Goal: Browse casually

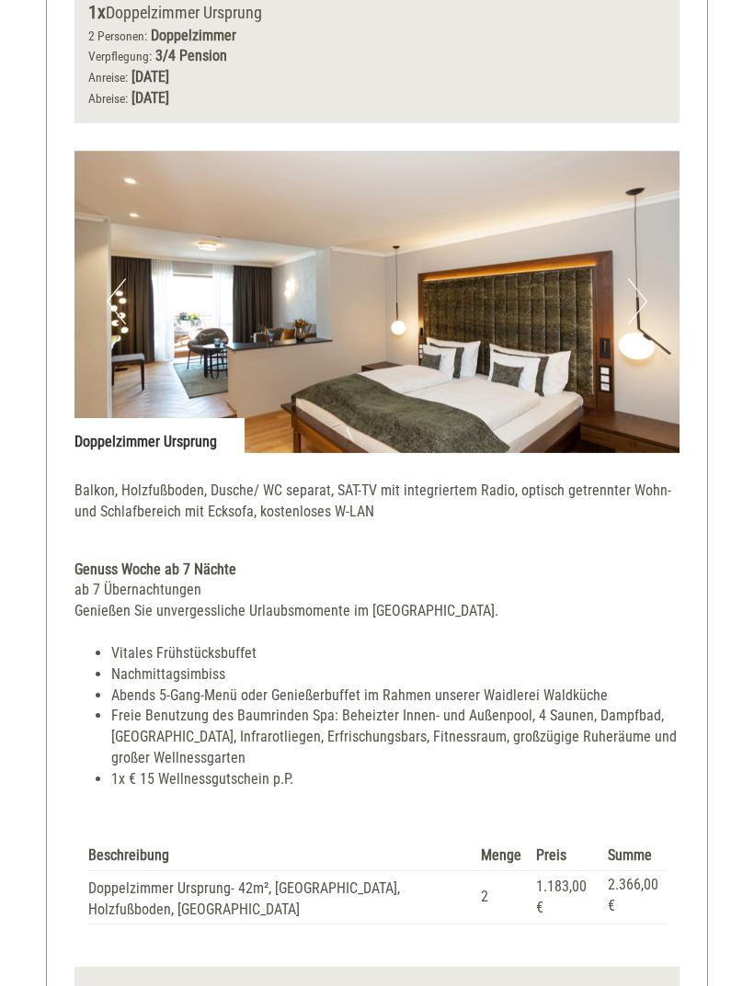
scroll to position [2320, 0]
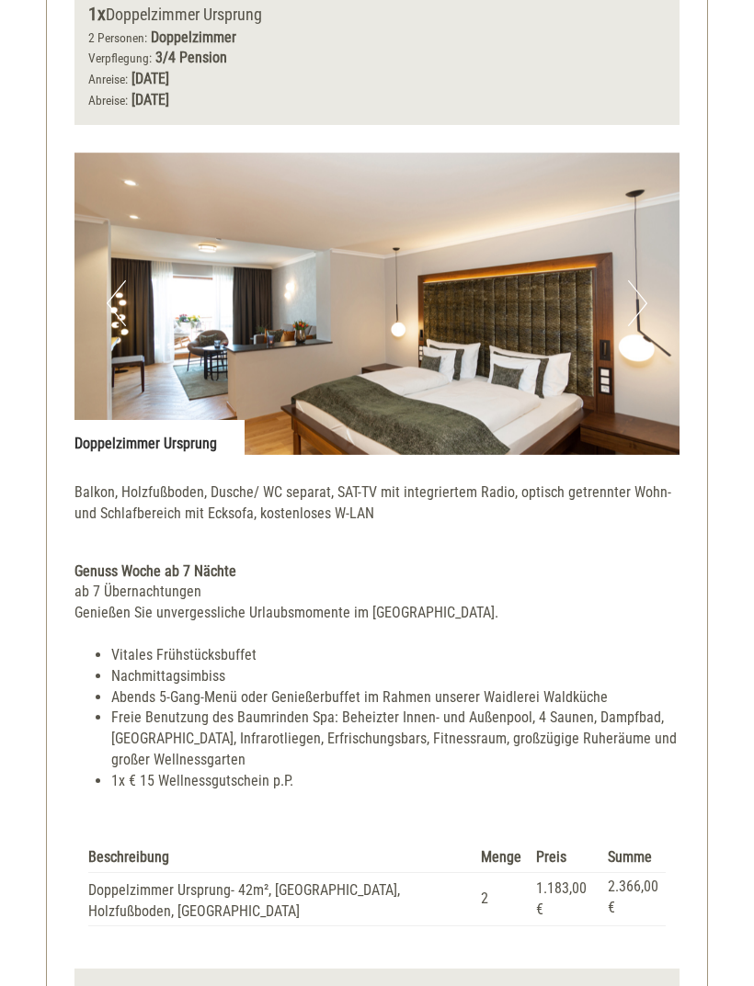
click at [638, 280] on button "Next" at bounding box center [637, 303] width 19 height 46
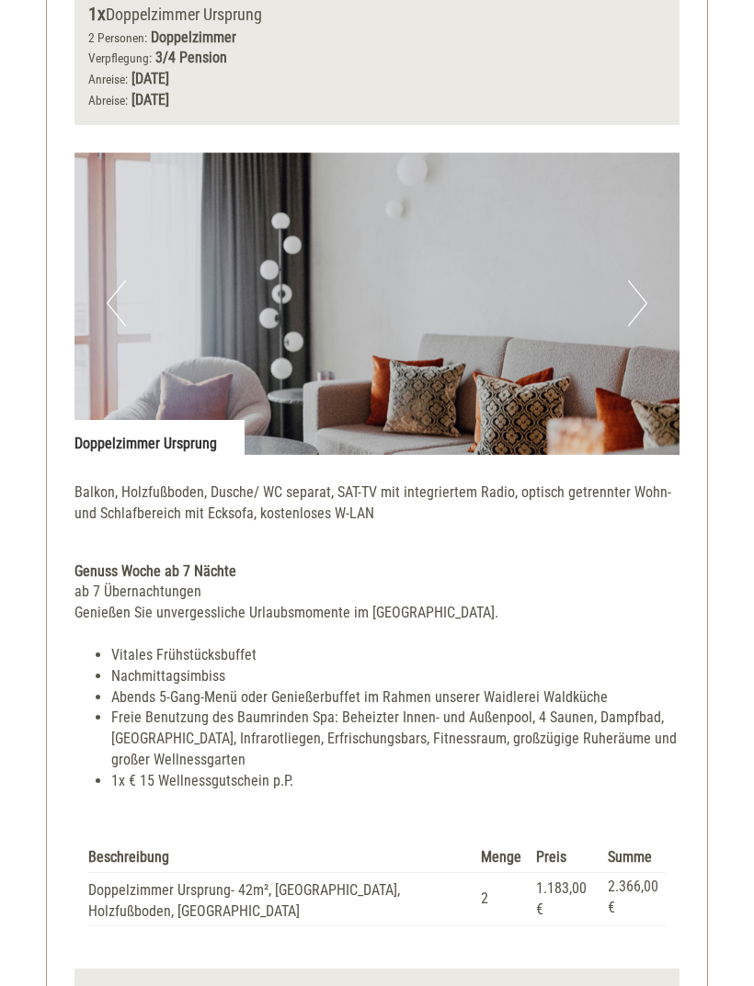
click at [638, 281] on button "Next" at bounding box center [637, 303] width 19 height 46
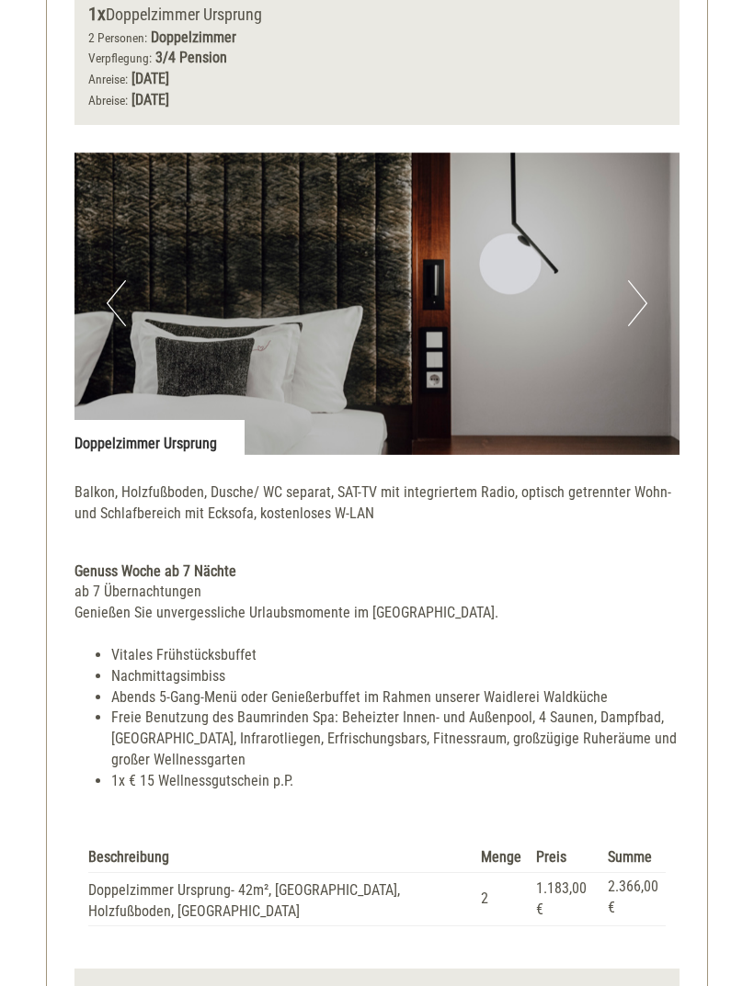
click at [625, 278] on img at bounding box center [376, 304] width 605 height 302
click at [633, 280] on button "Next" at bounding box center [637, 303] width 19 height 46
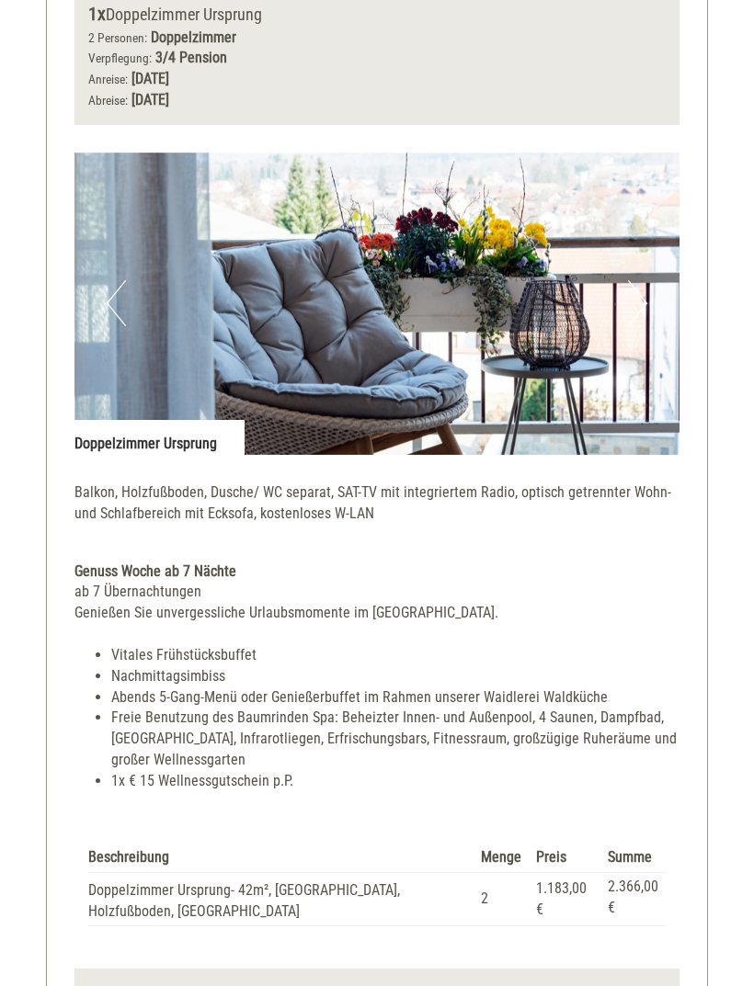
click at [641, 281] on button "Next" at bounding box center [637, 303] width 19 height 46
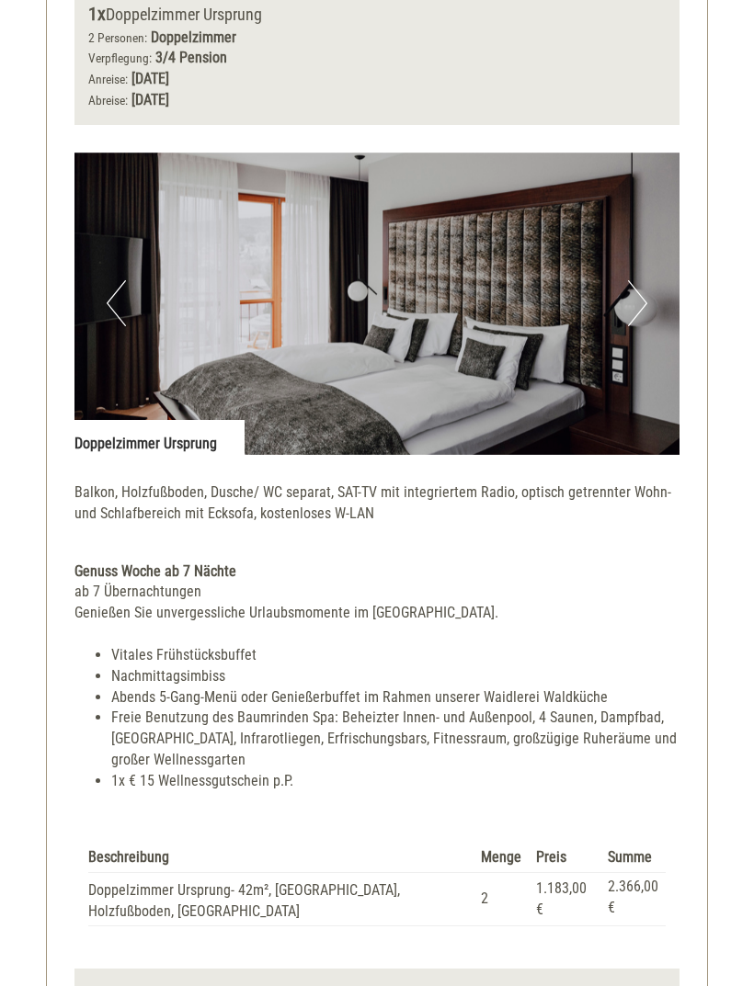
click at [636, 280] on button "Next" at bounding box center [637, 303] width 19 height 46
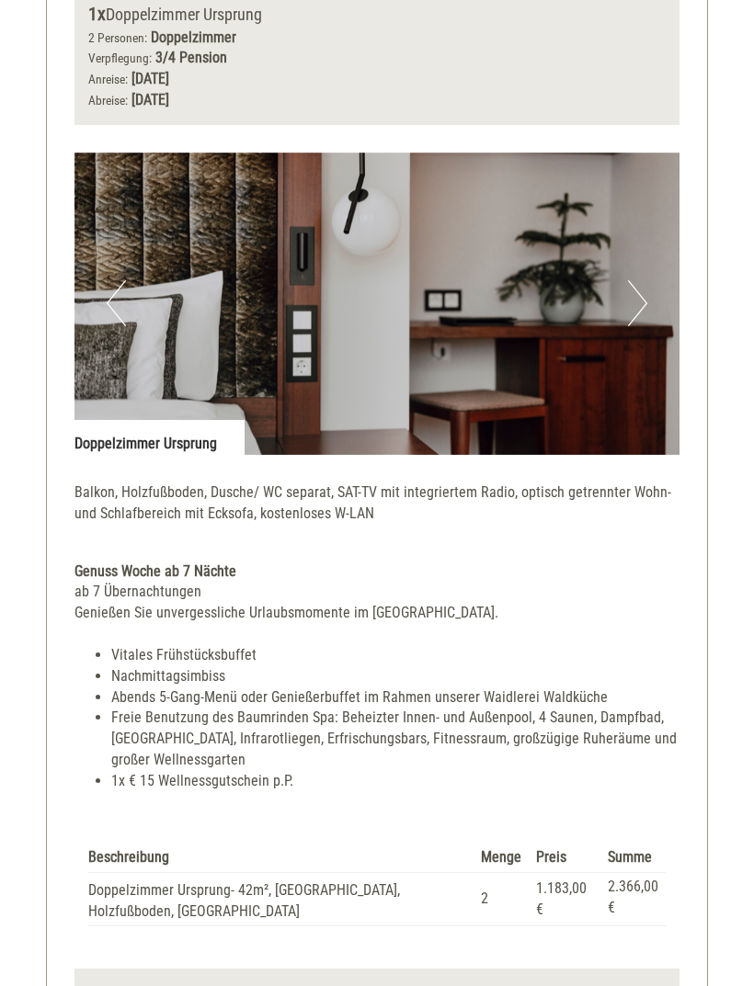
click at [637, 283] on button "Next" at bounding box center [637, 303] width 19 height 46
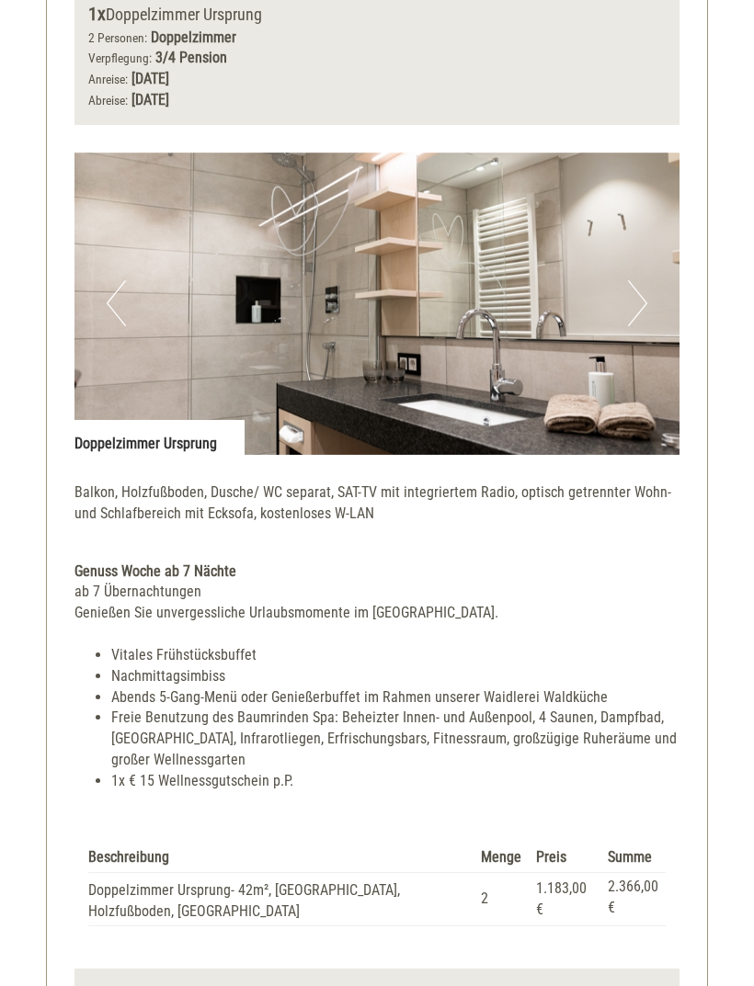
click at [630, 280] on button "Next" at bounding box center [637, 303] width 19 height 46
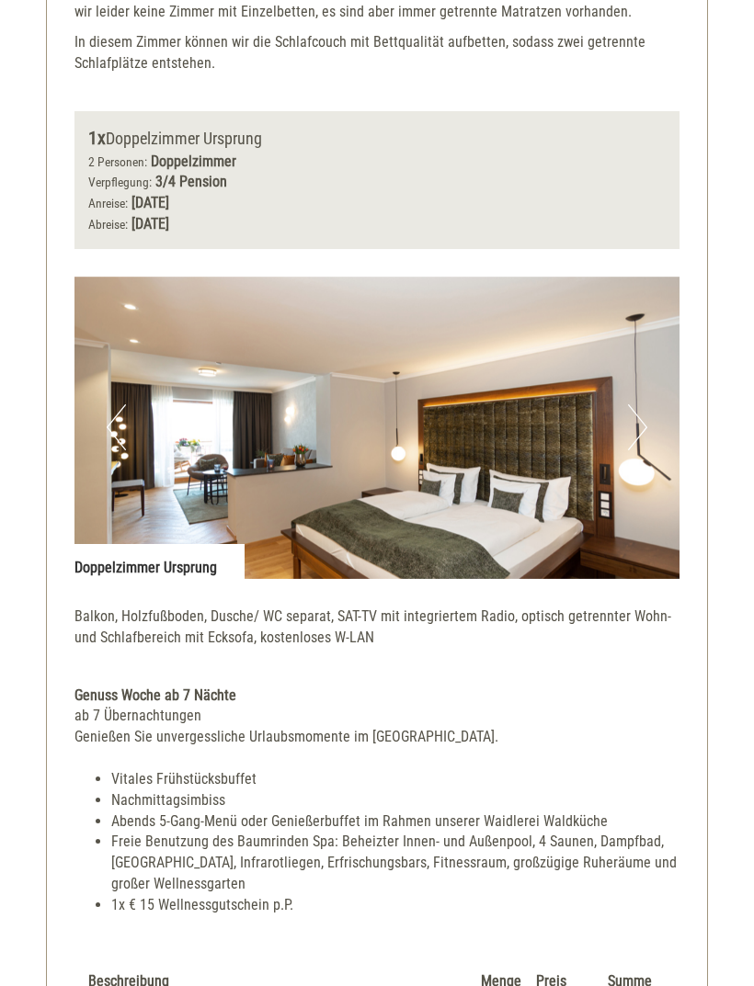
scroll to position [2193, 0]
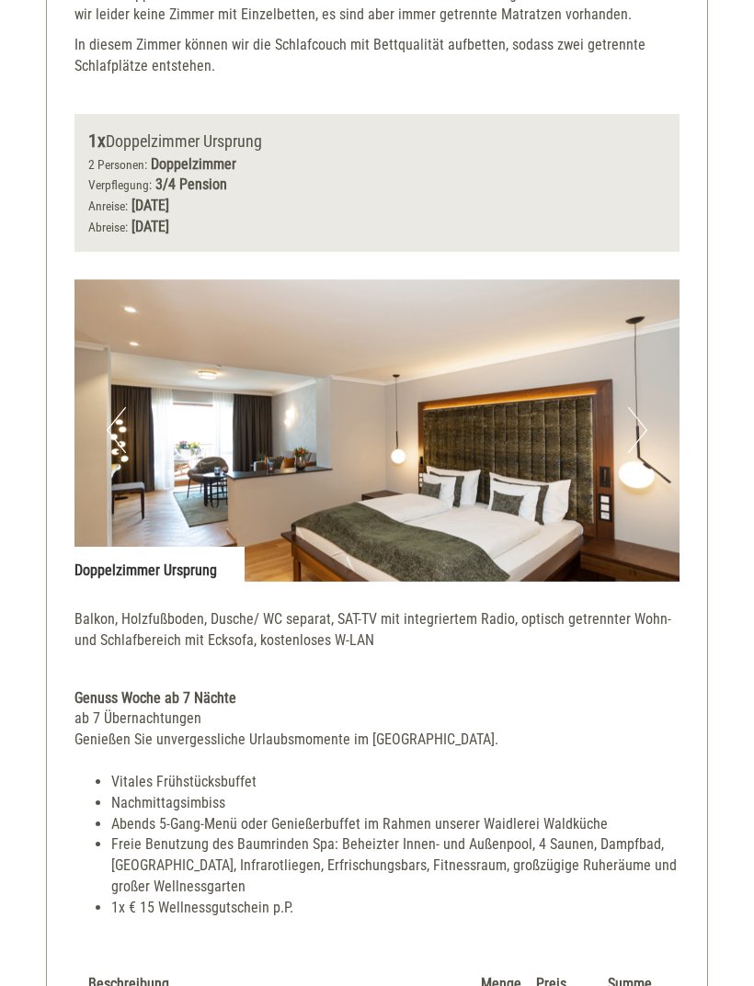
click at [302, 458] on img at bounding box center [376, 430] width 605 height 302
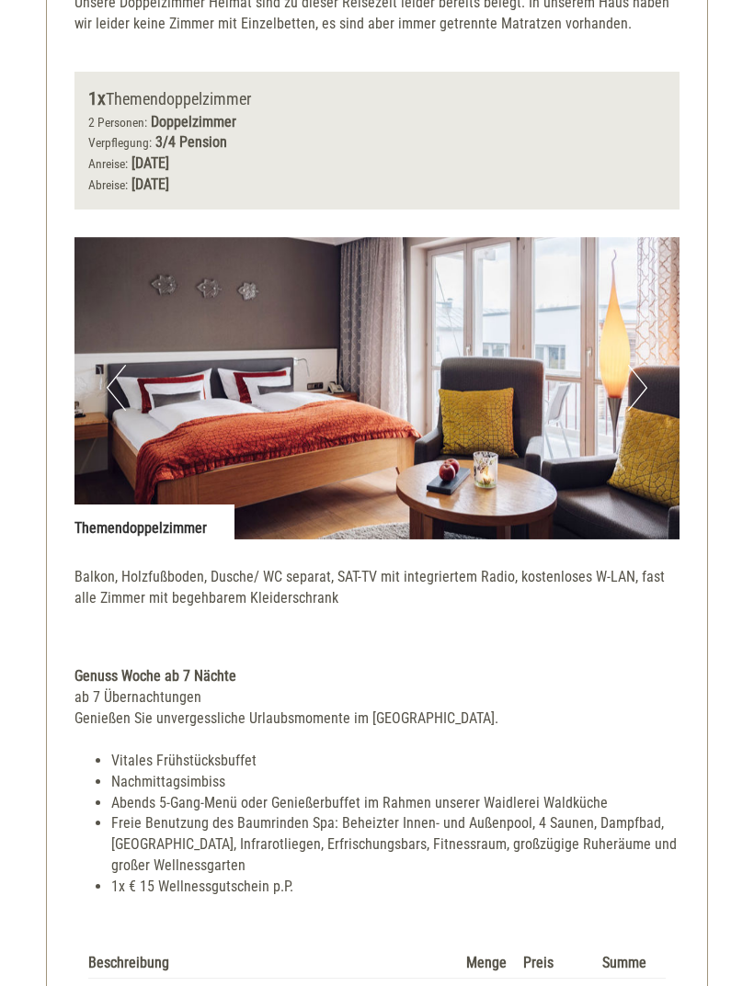
scroll to position [834, 0]
click at [637, 378] on button "Next" at bounding box center [637, 388] width 19 height 46
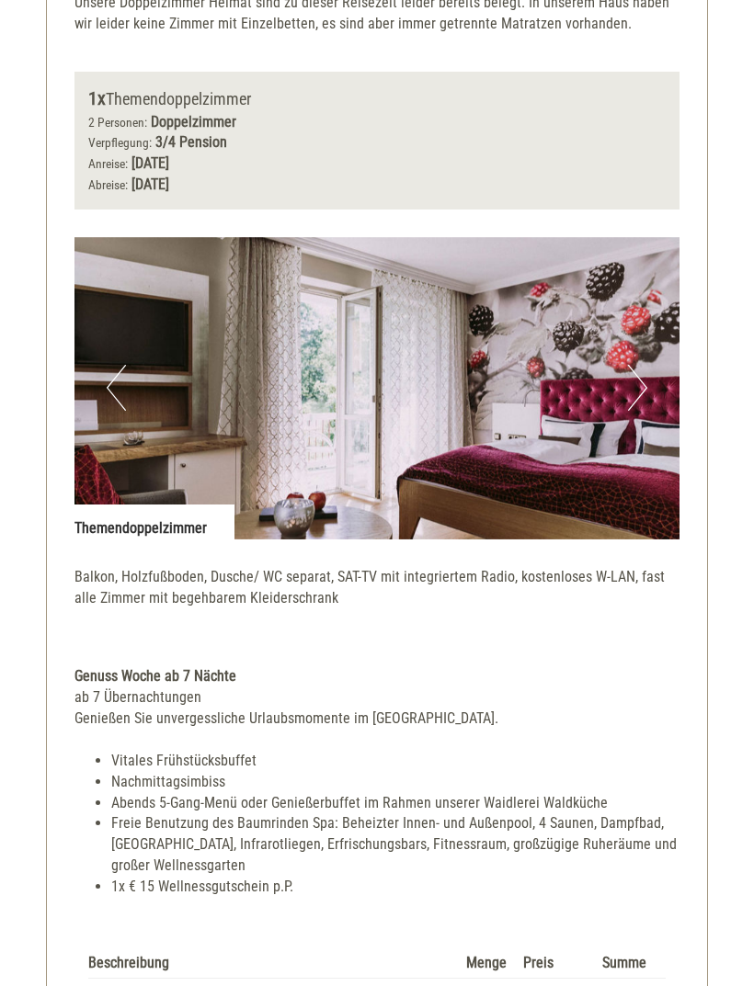
click at [619, 386] on img at bounding box center [376, 388] width 605 height 302
click at [632, 380] on button "Next" at bounding box center [637, 388] width 19 height 46
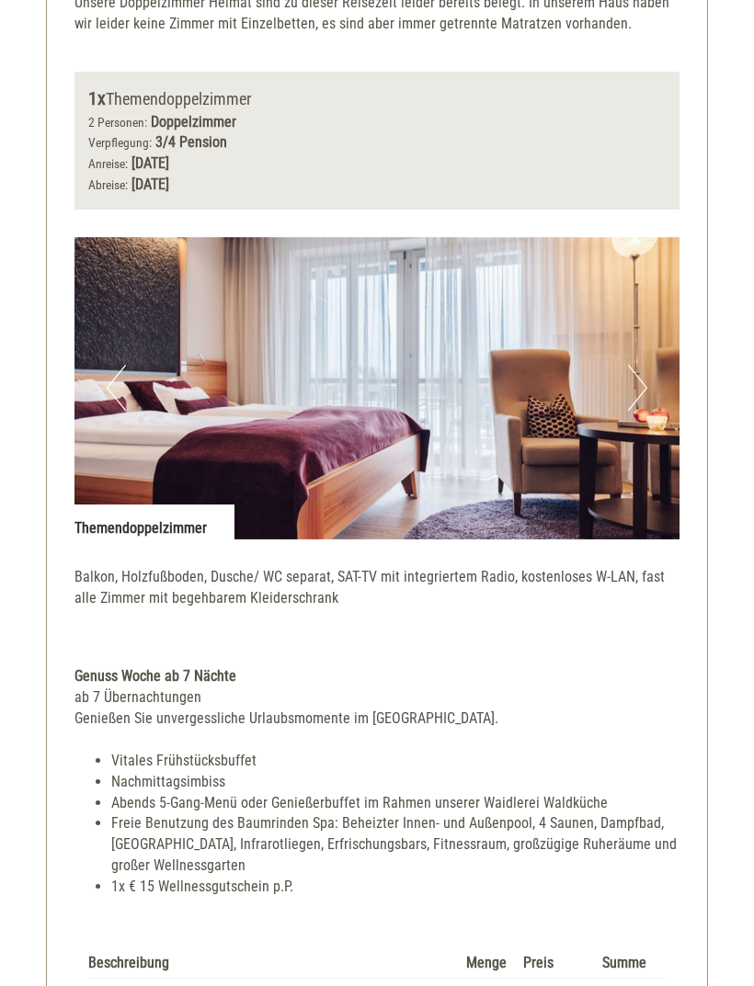
click at [638, 386] on button "Next" at bounding box center [637, 388] width 19 height 46
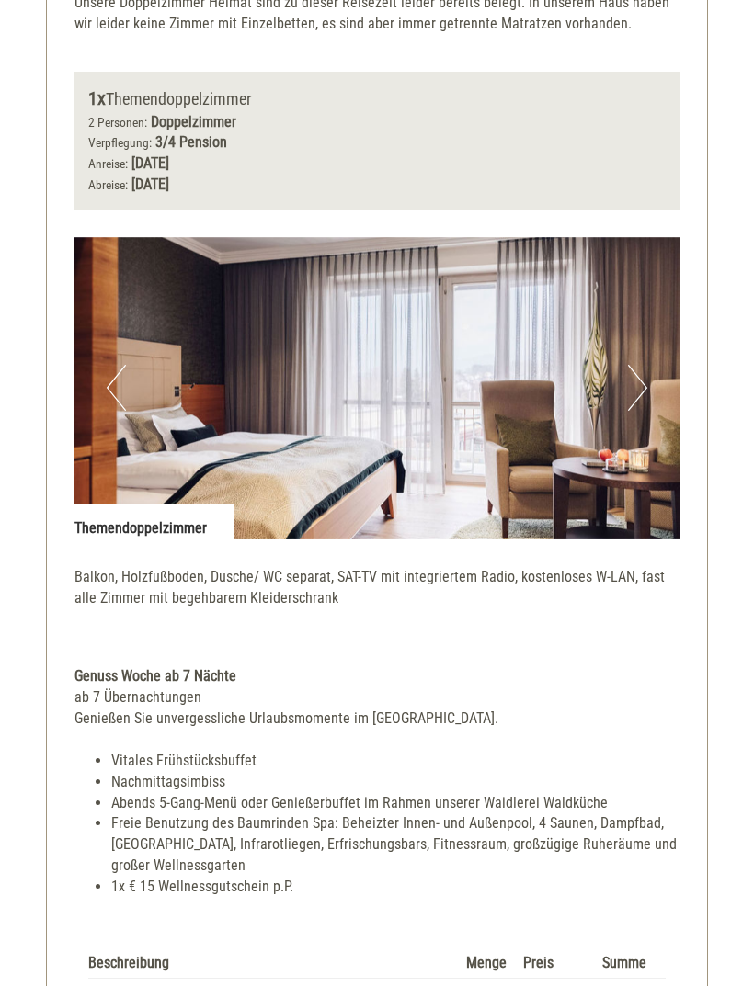
click at [635, 390] on button "Next" at bounding box center [637, 388] width 19 height 46
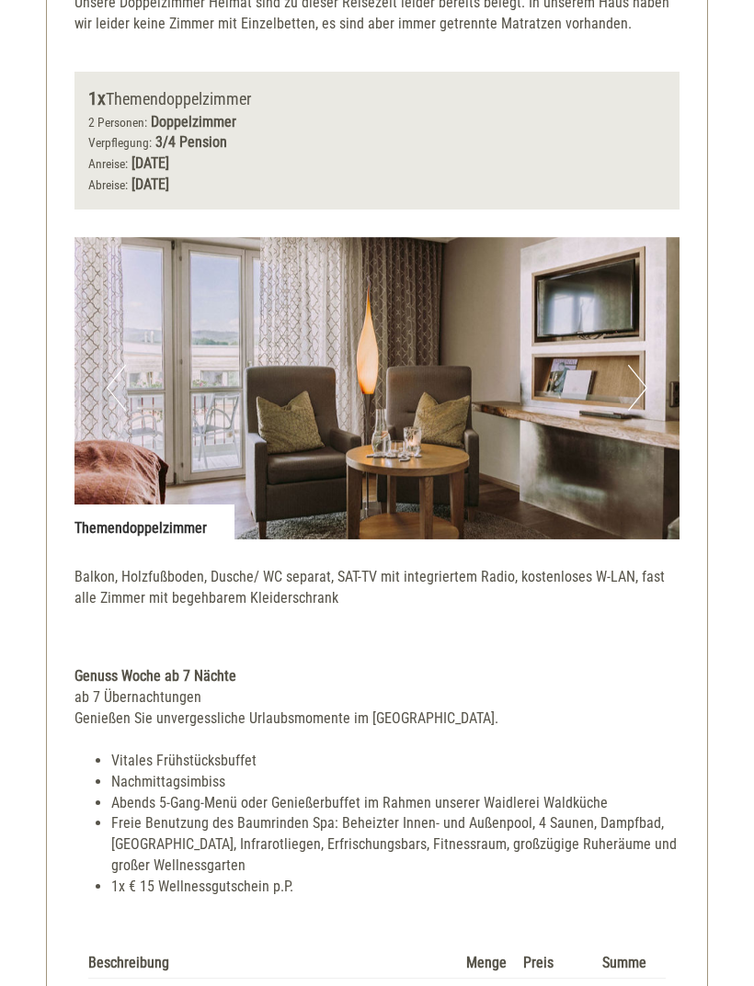
click at [637, 380] on button "Next" at bounding box center [637, 388] width 19 height 46
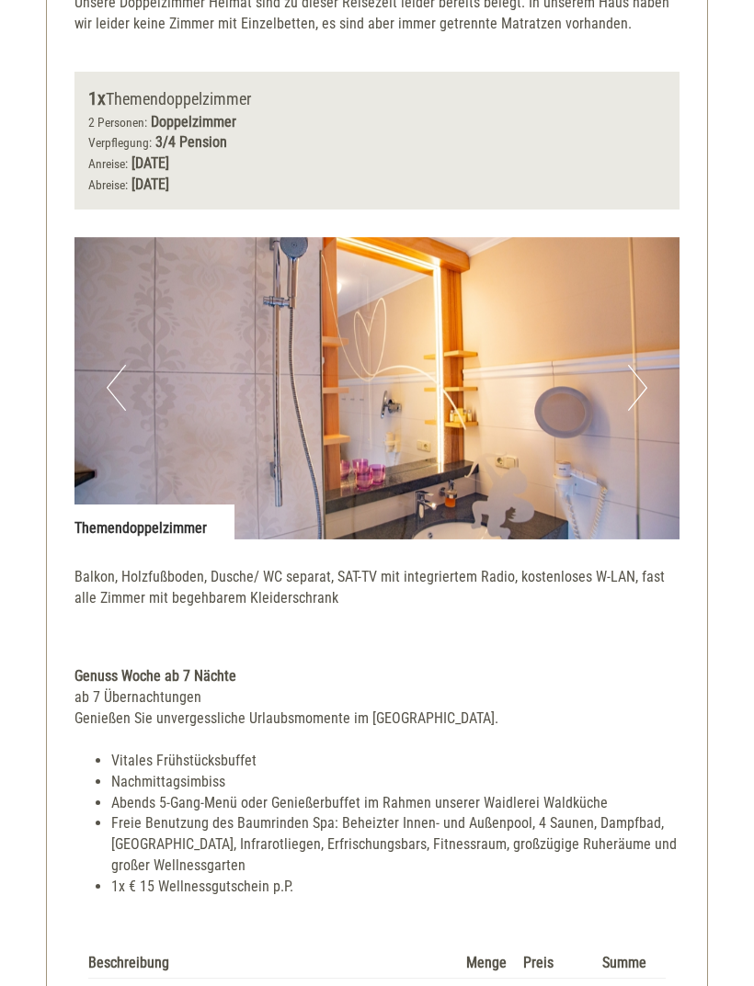
click at [628, 389] on button "Next" at bounding box center [637, 388] width 19 height 46
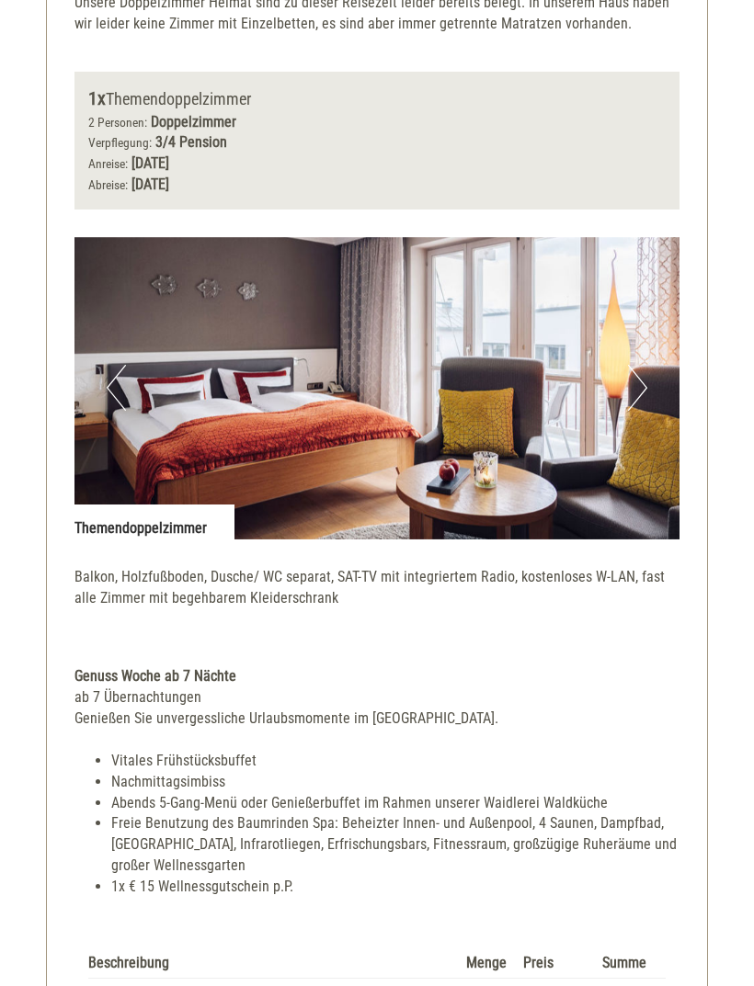
click at [637, 383] on button "Next" at bounding box center [637, 388] width 19 height 46
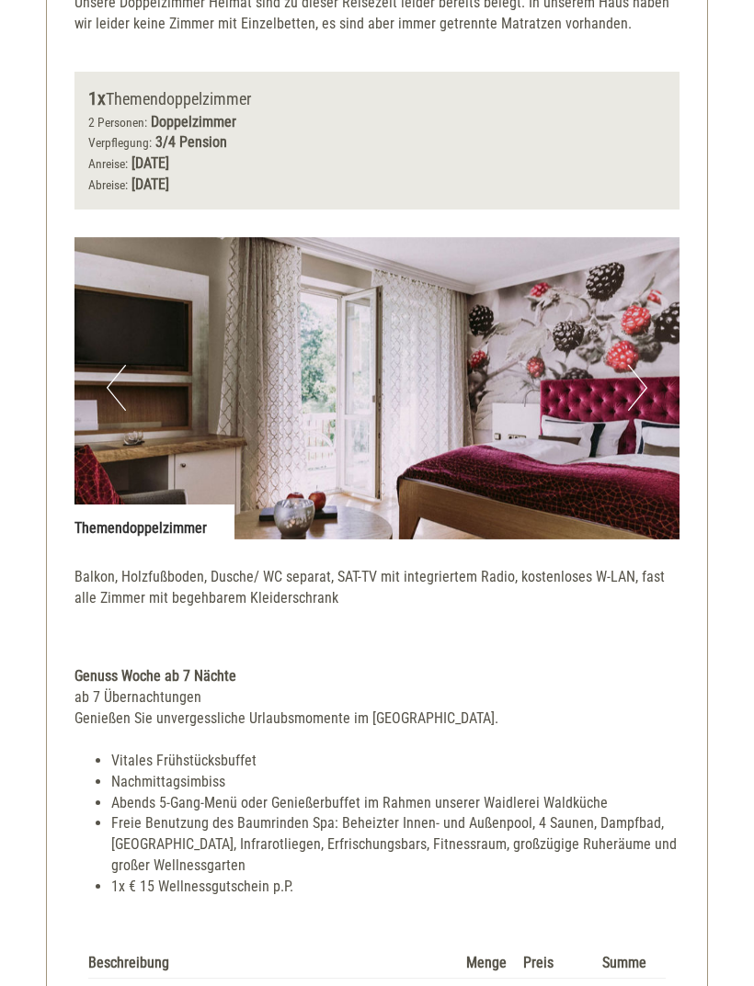
click at [637, 384] on button "Next" at bounding box center [637, 388] width 19 height 46
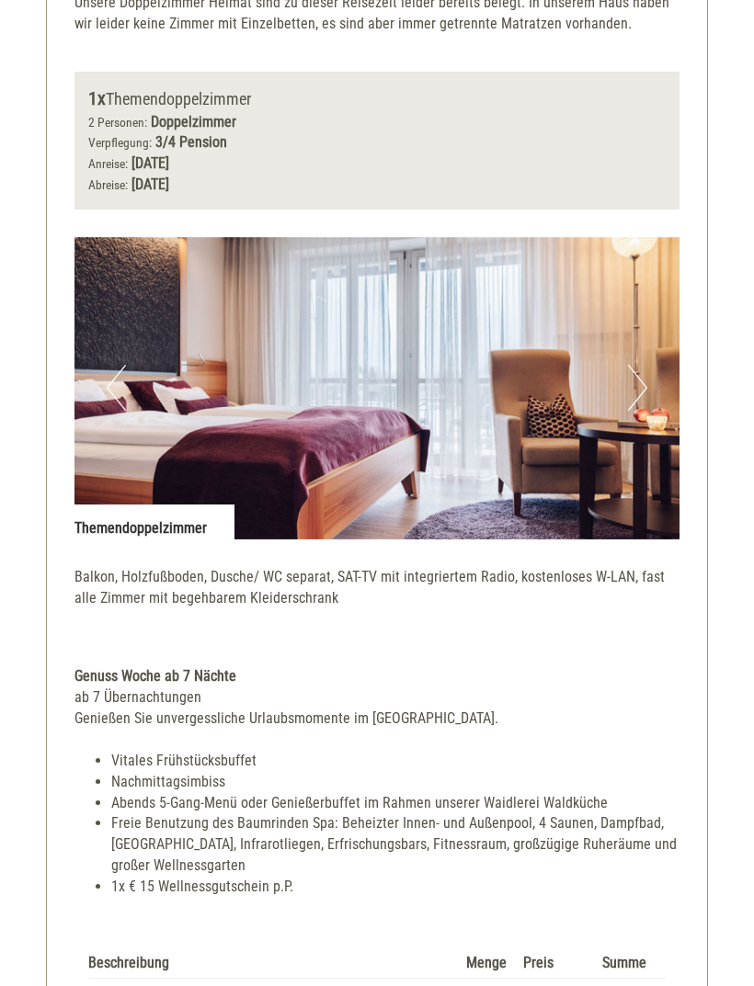
click at [636, 385] on button "Next" at bounding box center [637, 388] width 19 height 46
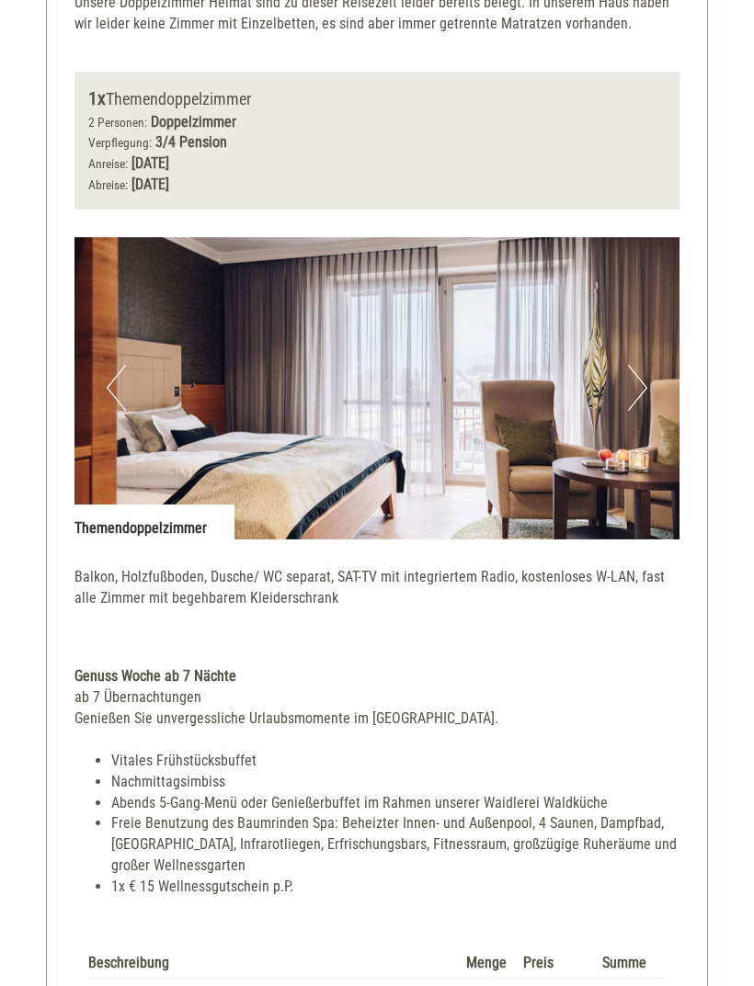
click at [641, 388] on button "Next" at bounding box center [637, 388] width 19 height 46
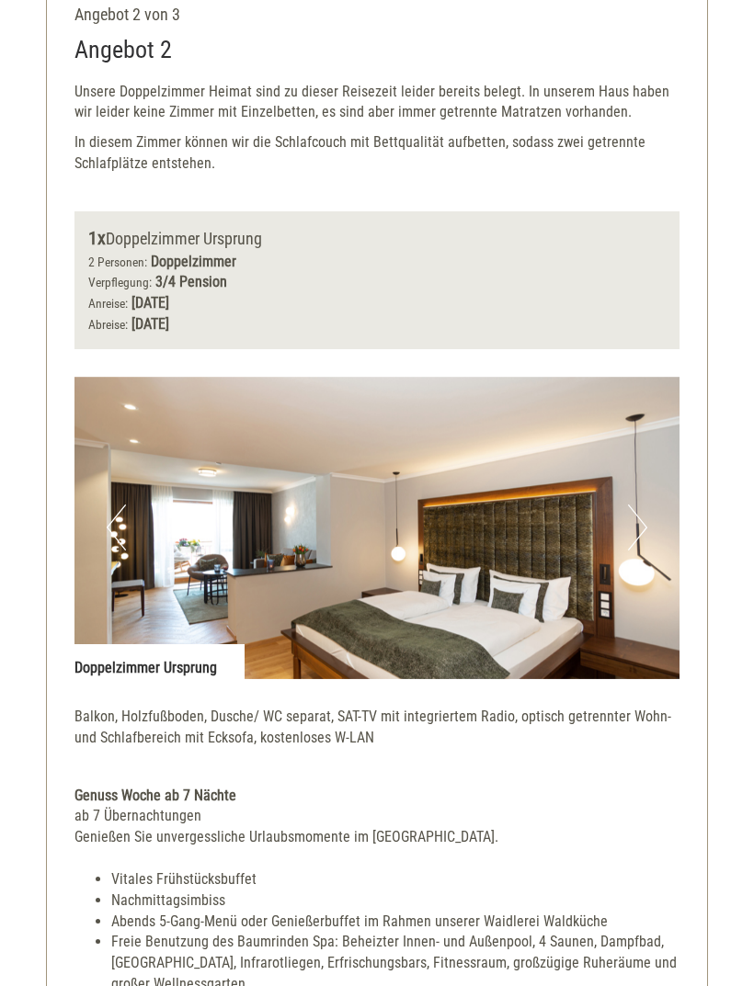
scroll to position [2095, 0]
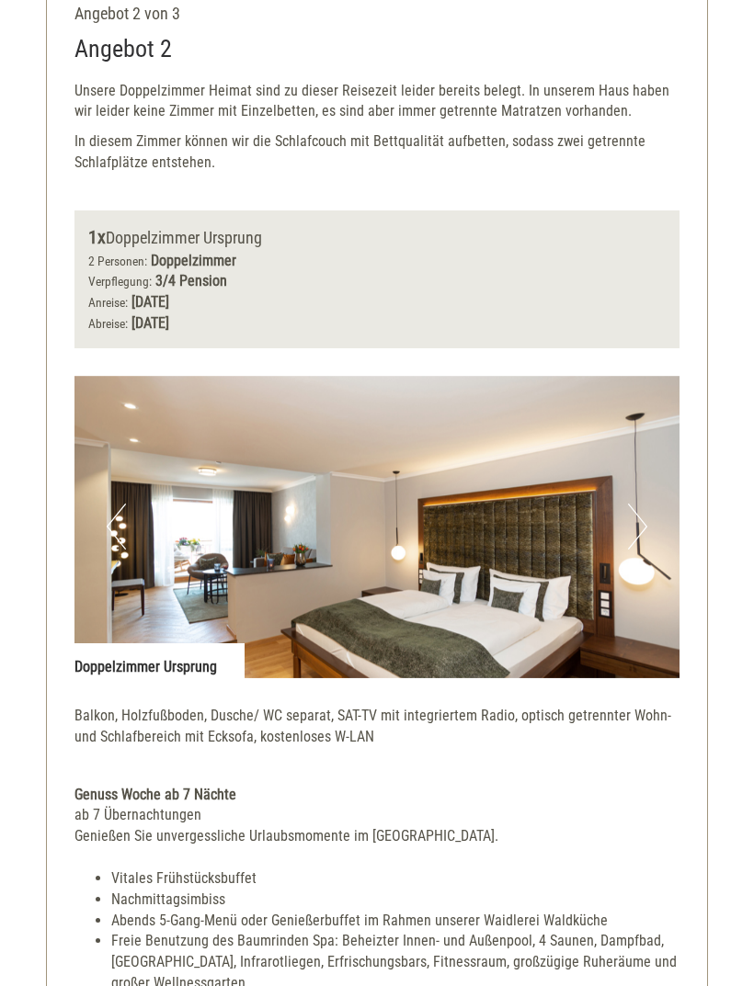
click at [640, 505] on button "Next" at bounding box center [637, 528] width 19 height 46
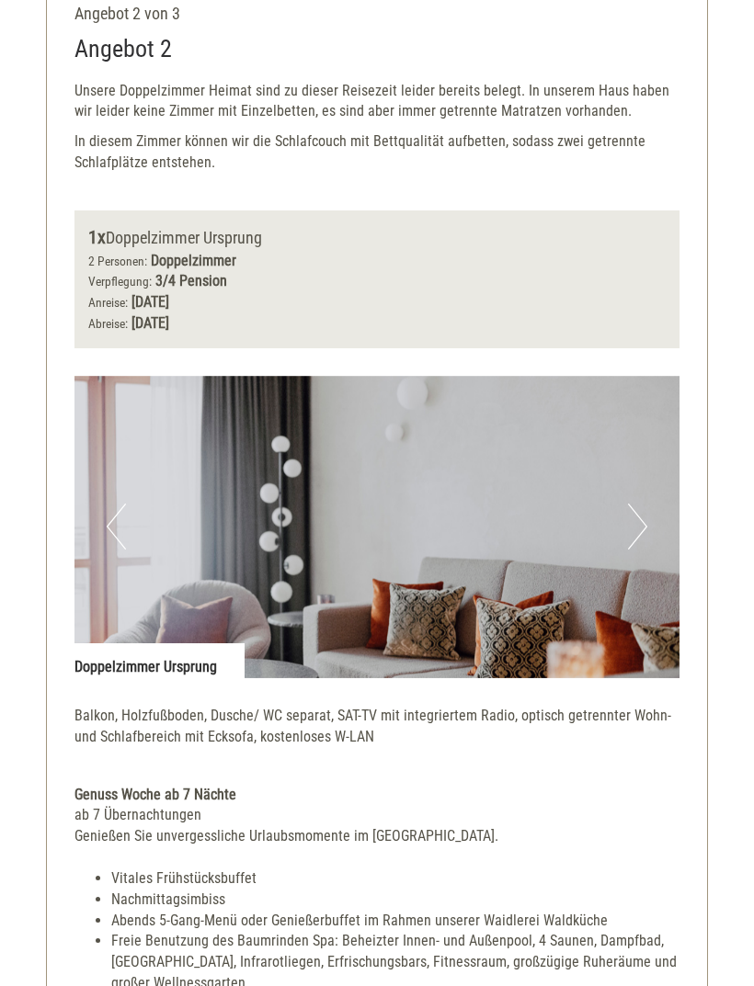
scroll to position [2096, 0]
click at [641, 504] on button "Next" at bounding box center [637, 527] width 19 height 46
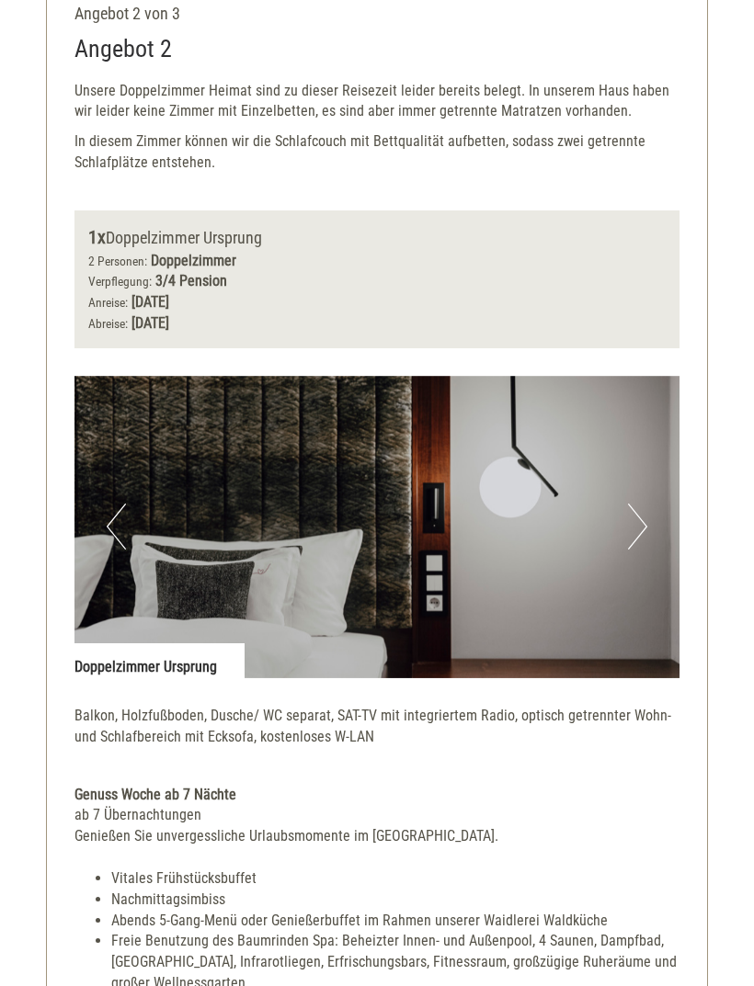
click at [641, 508] on button "Next" at bounding box center [637, 527] width 19 height 46
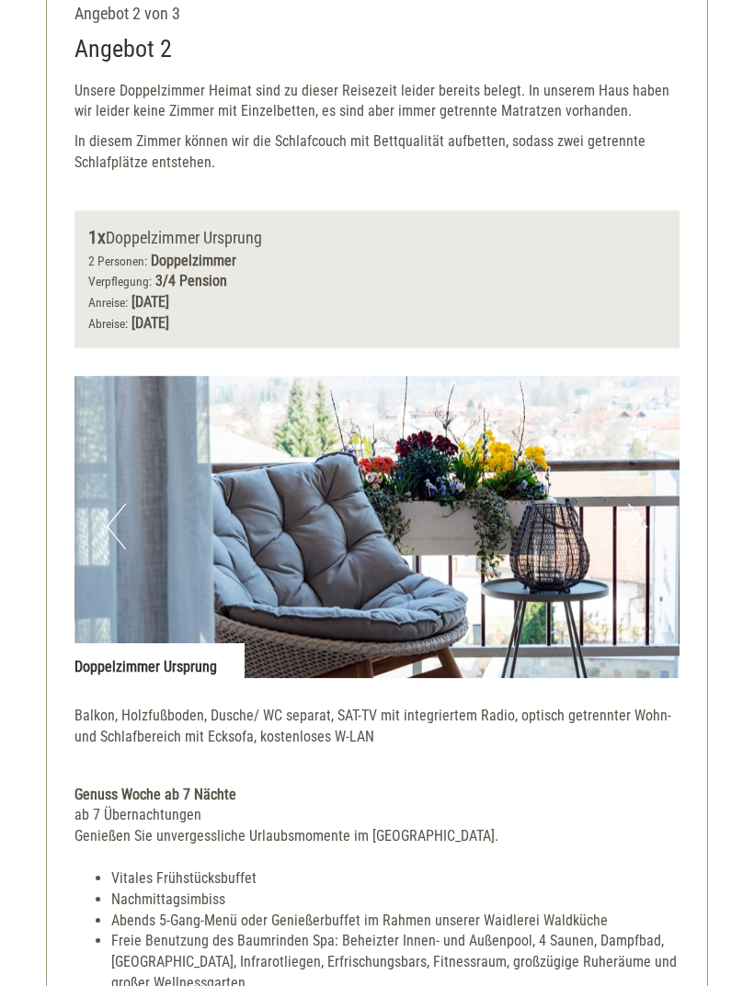
click at [637, 504] on button "Next" at bounding box center [637, 527] width 19 height 46
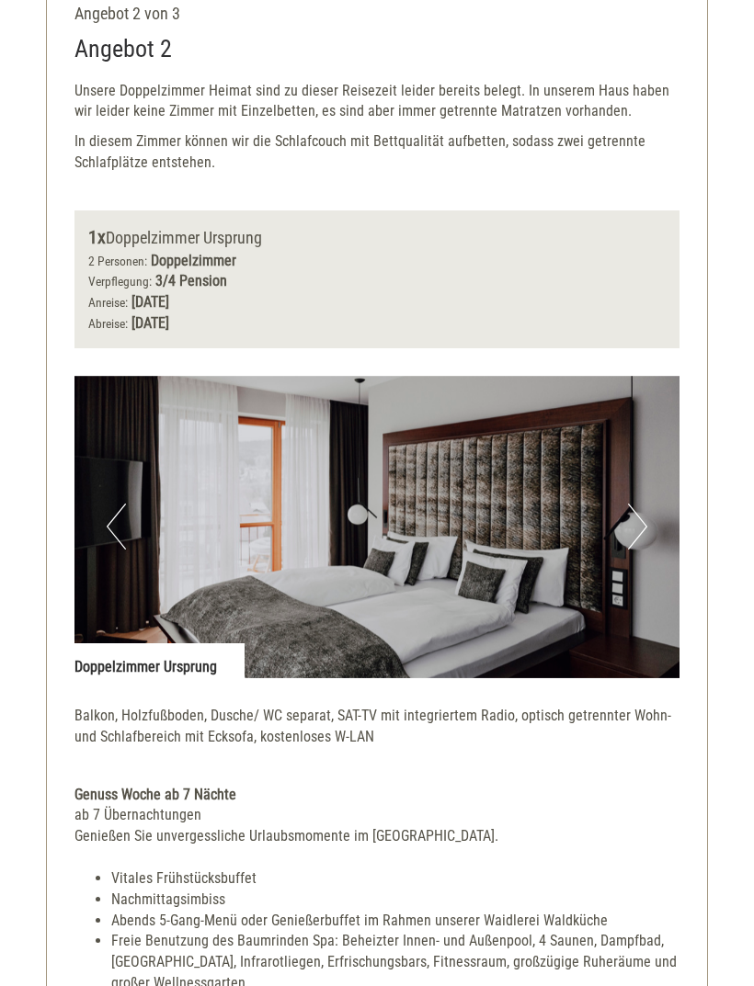
click at [630, 504] on button "Next" at bounding box center [637, 527] width 19 height 46
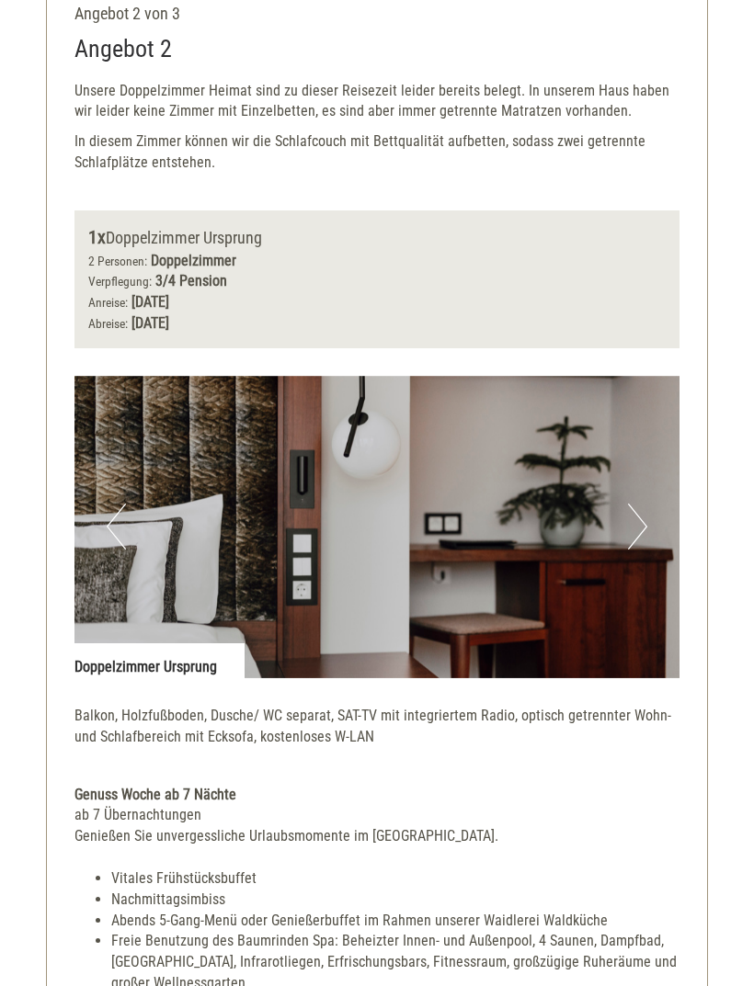
click at [629, 507] on button "Next" at bounding box center [637, 527] width 19 height 46
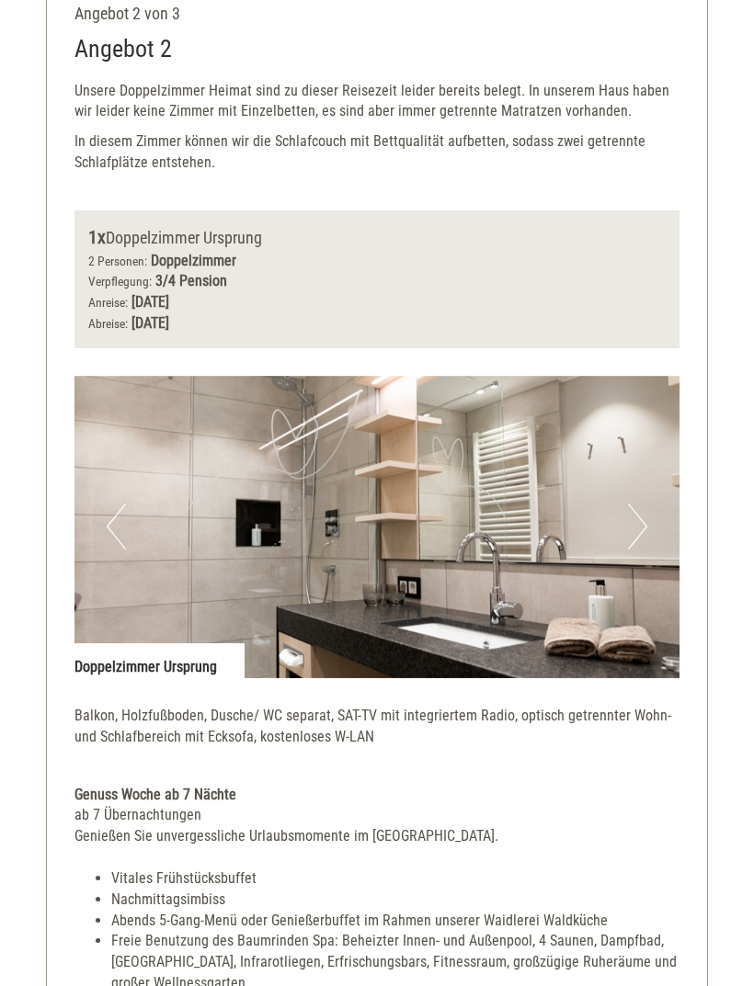
click at [645, 504] on button "Next" at bounding box center [637, 527] width 19 height 46
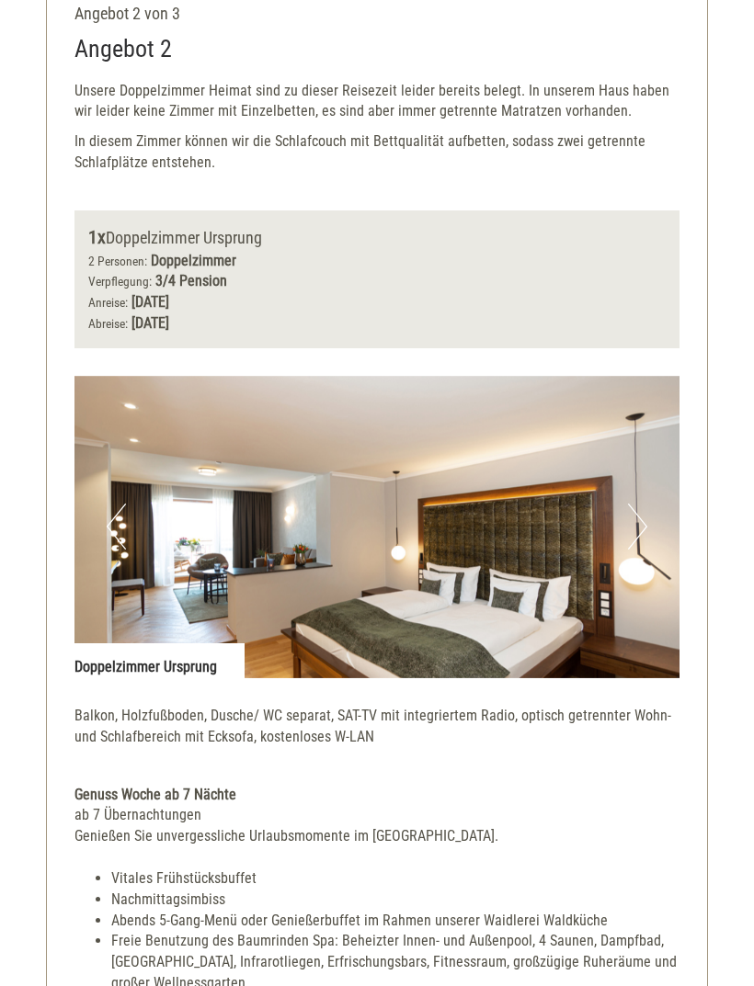
click at [649, 511] on img at bounding box center [376, 527] width 605 height 302
click at [619, 501] on img at bounding box center [376, 527] width 605 height 302
click at [647, 505] on img at bounding box center [376, 527] width 605 height 302
click at [644, 507] on button "Next" at bounding box center [637, 527] width 19 height 46
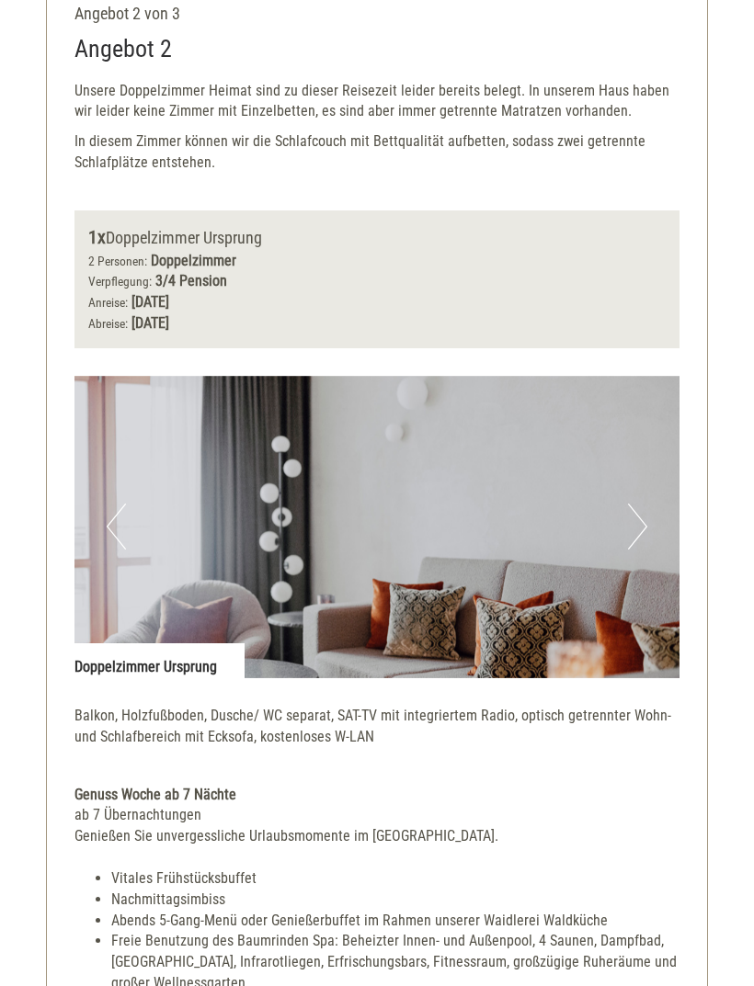
click at [644, 504] on button "Next" at bounding box center [637, 527] width 19 height 46
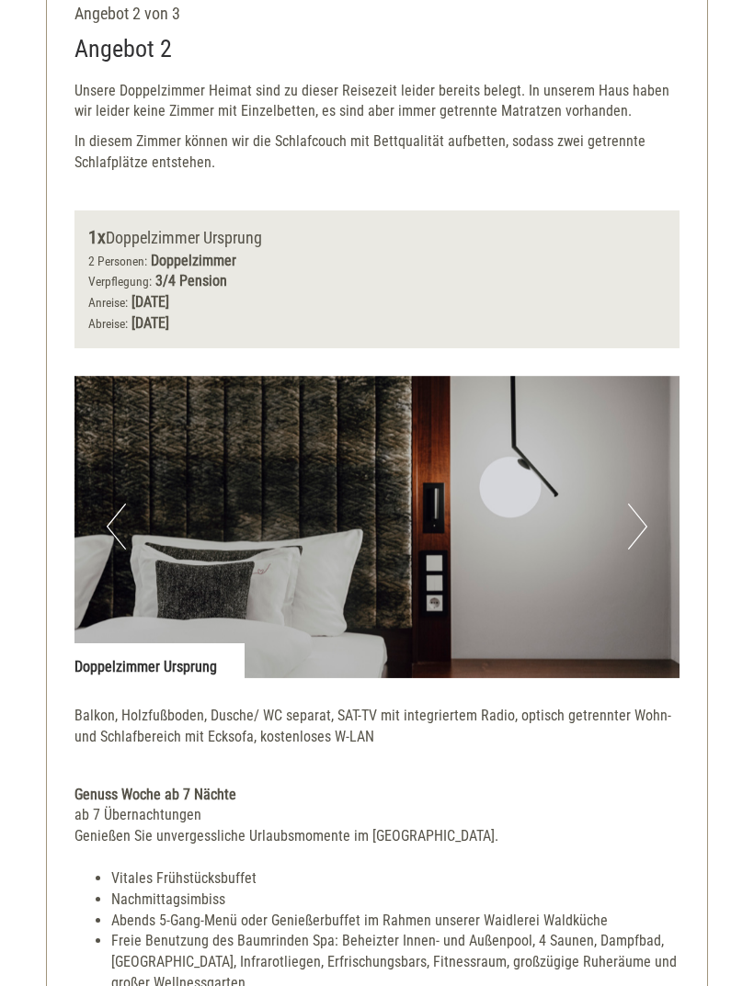
click at [639, 509] on button "Next" at bounding box center [637, 527] width 19 height 46
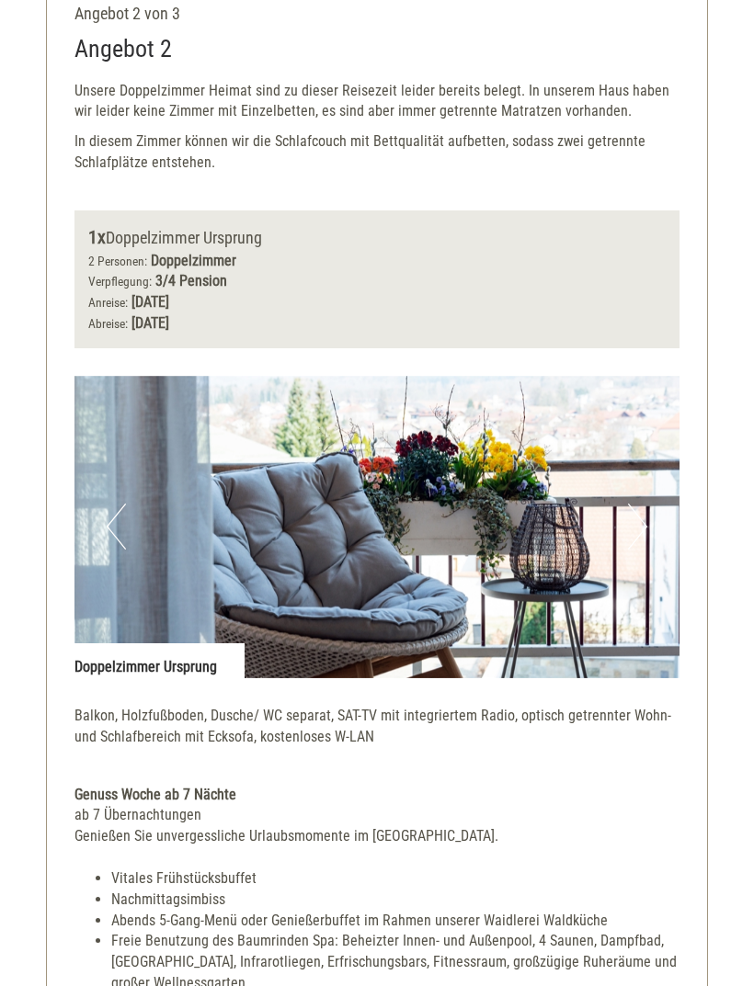
click at [642, 504] on button "Next" at bounding box center [637, 527] width 19 height 46
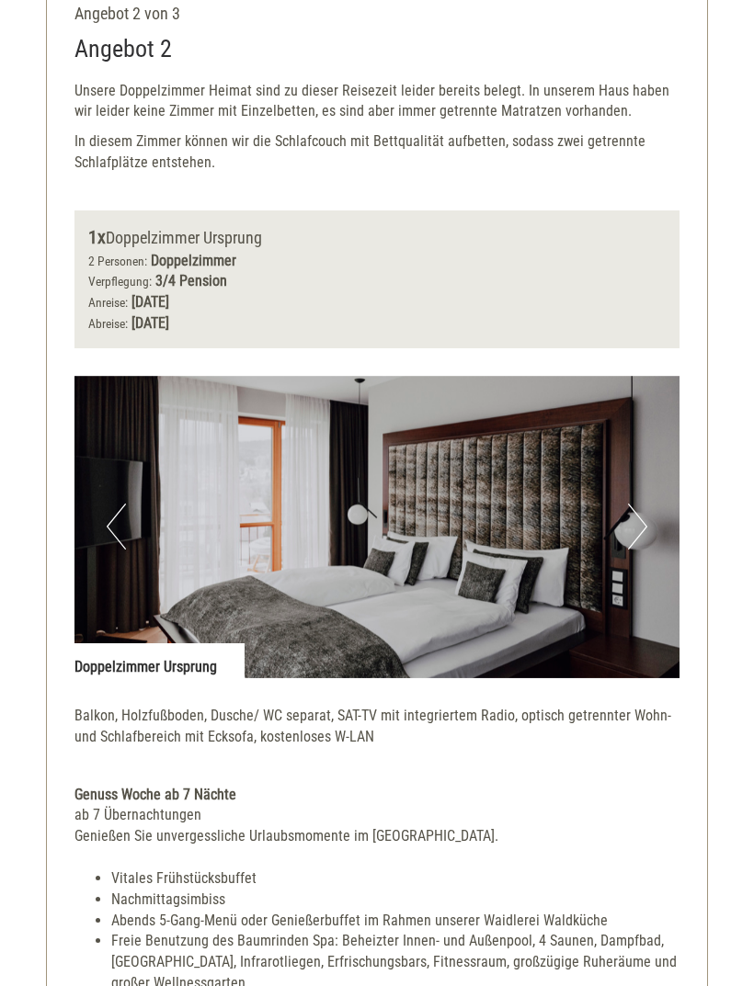
click at [637, 504] on button "Next" at bounding box center [637, 527] width 19 height 46
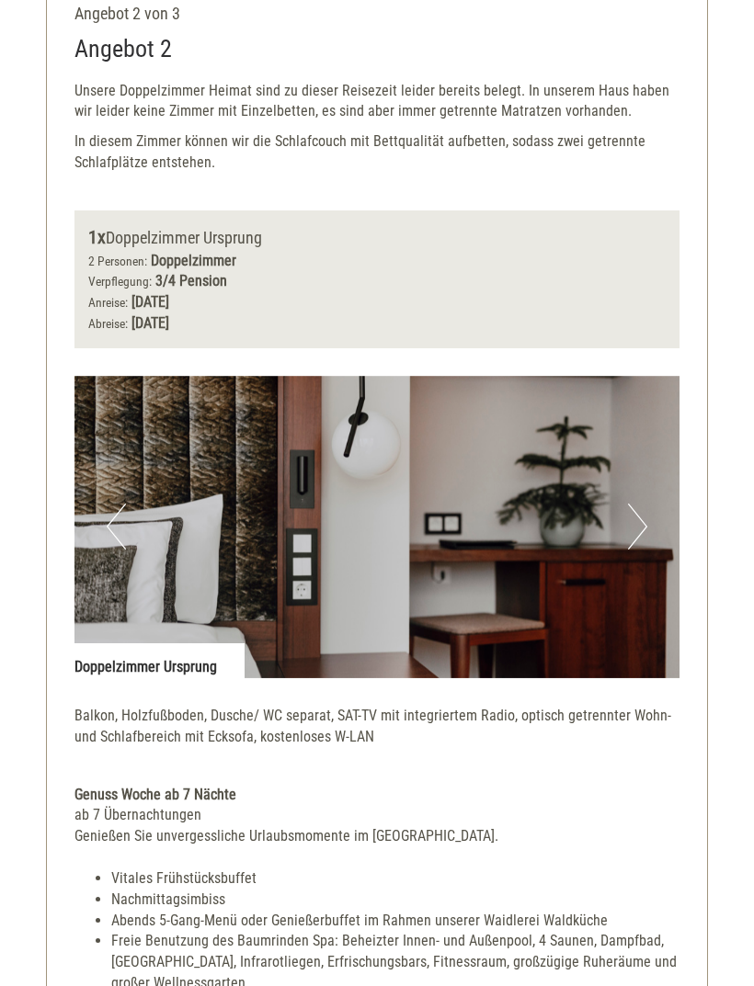
click at [631, 510] on button "Next" at bounding box center [637, 527] width 19 height 46
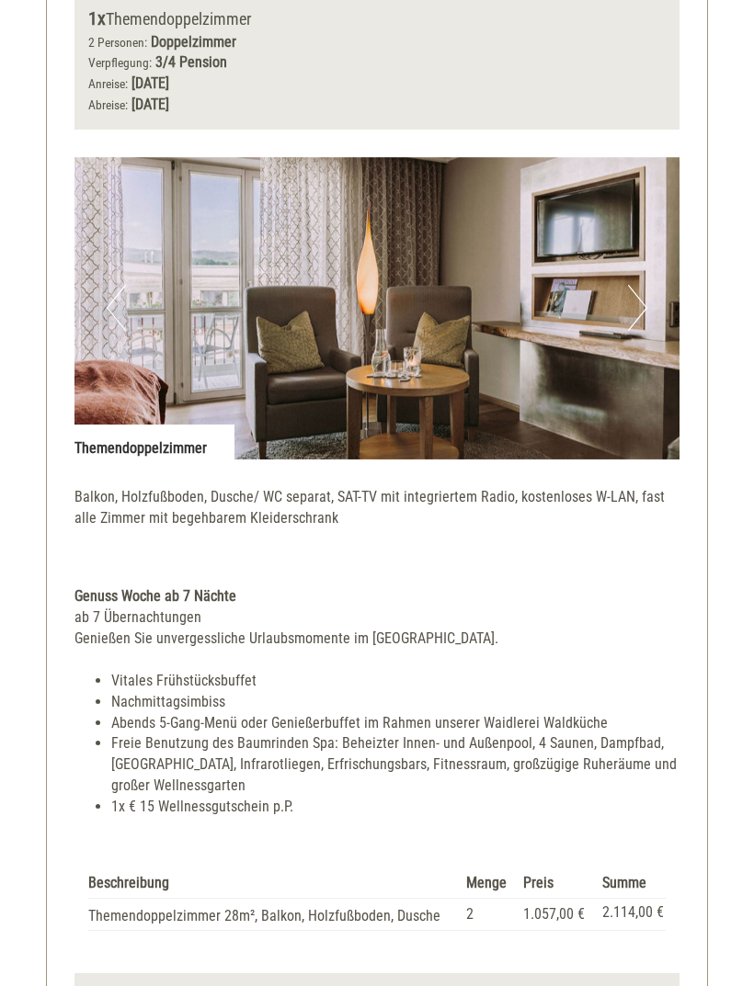
scroll to position [912, 0]
